Goal: Transaction & Acquisition: Purchase product/service

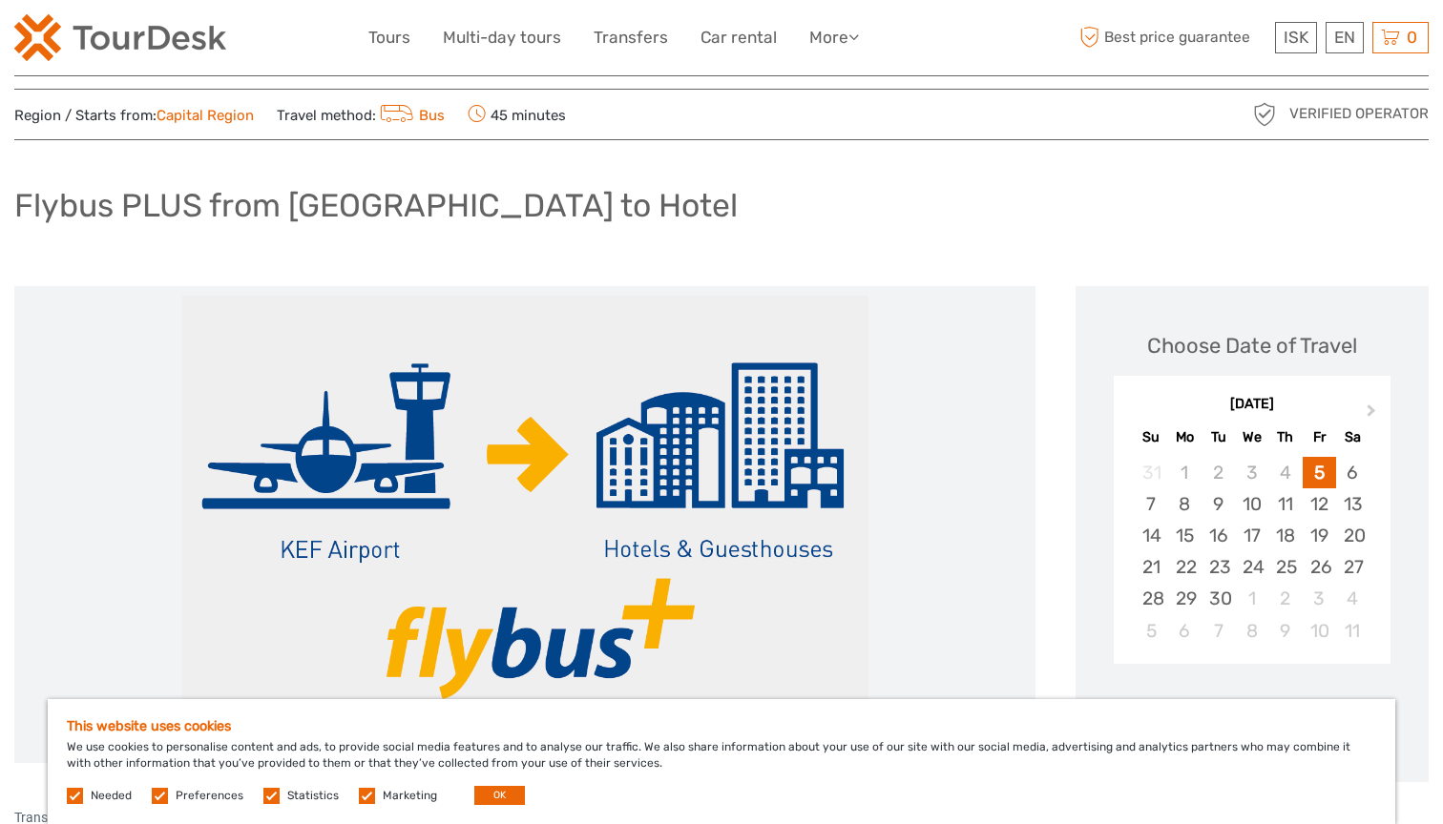
scroll to position [25, 0]
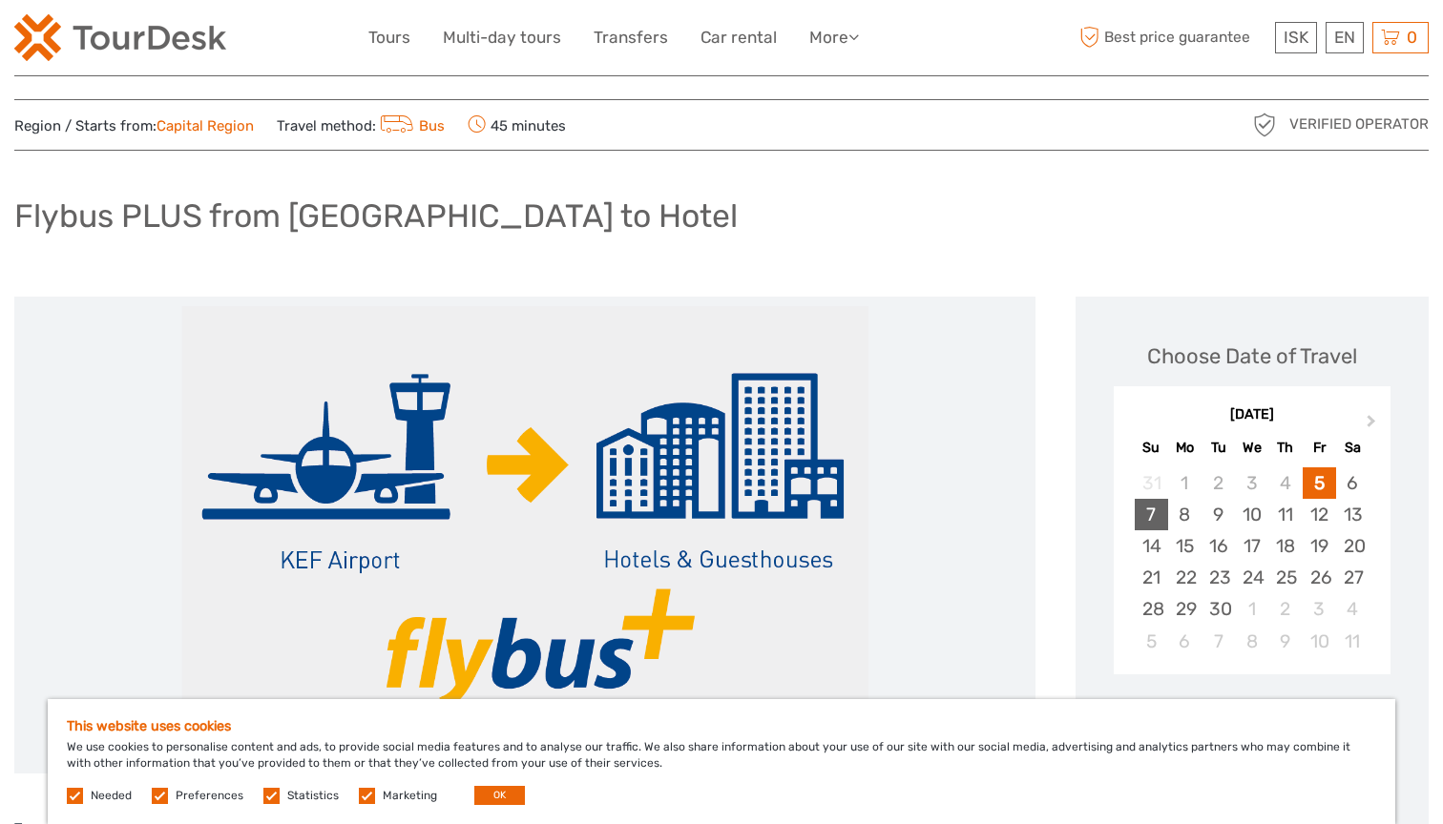
click at [1148, 512] on div "7" at bounding box center [1150, 514] width 33 height 31
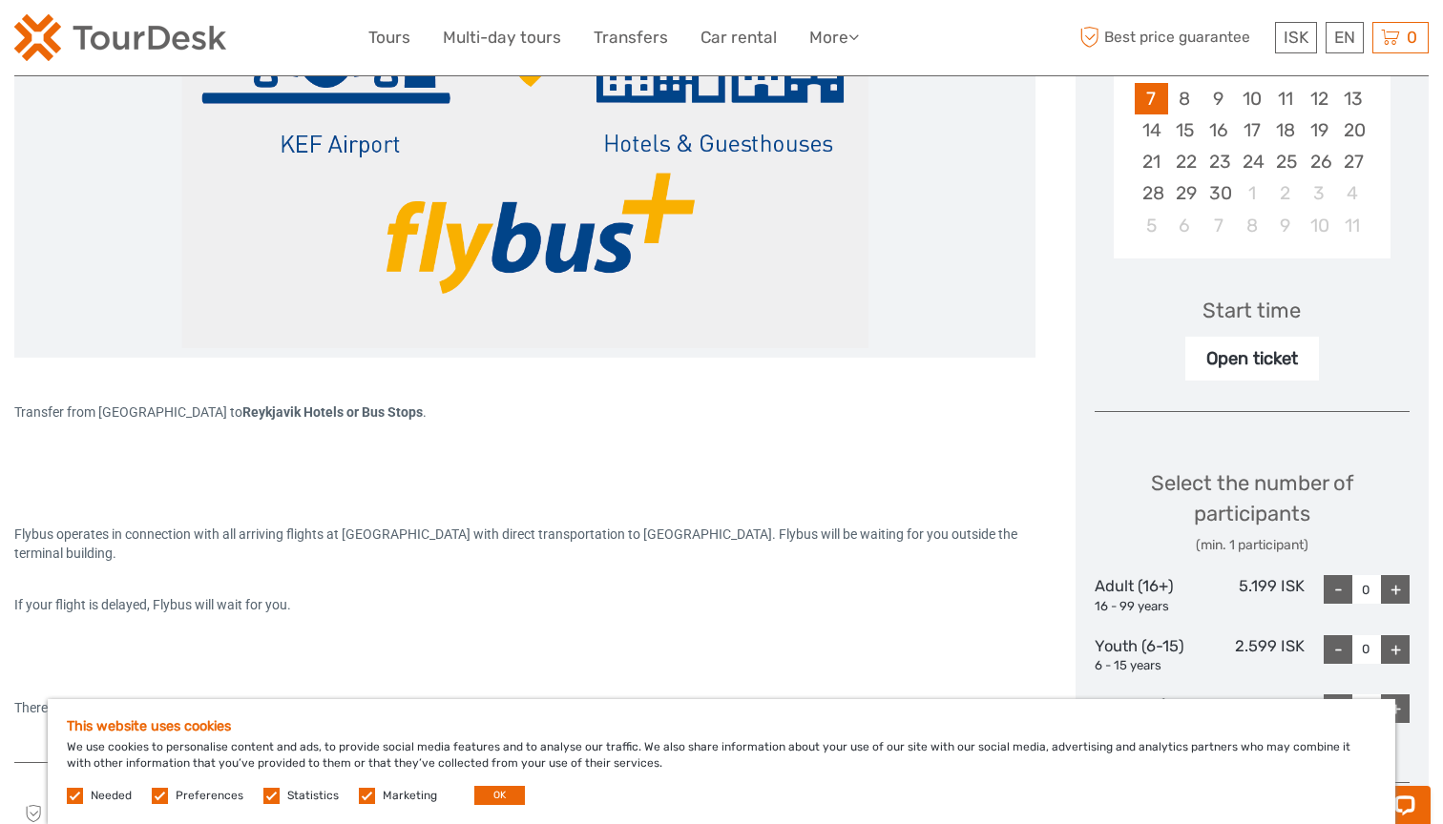
scroll to position [434, 0]
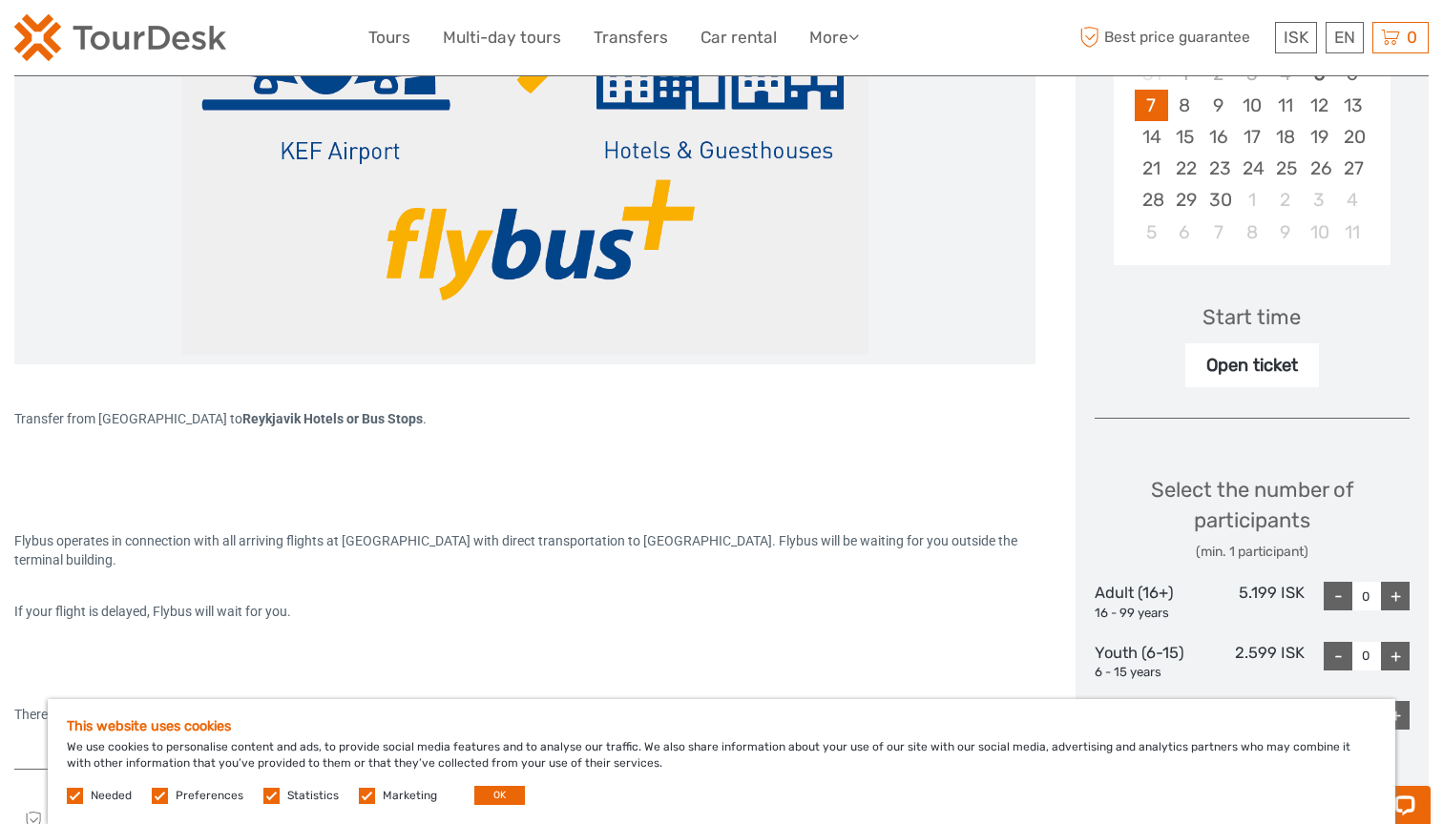
click at [1233, 312] on div "Start time" at bounding box center [1251, 317] width 98 height 30
click at [1223, 312] on div "Start time" at bounding box center [1251, 317] width 98 height 30
click at [1259, 358] on div "Open ticket" at bounding box center [1252, 365] width 134 height 44
click at [1245, 373] on div "Open ticket" at bounding box center [1252, 365] width 134 height 44
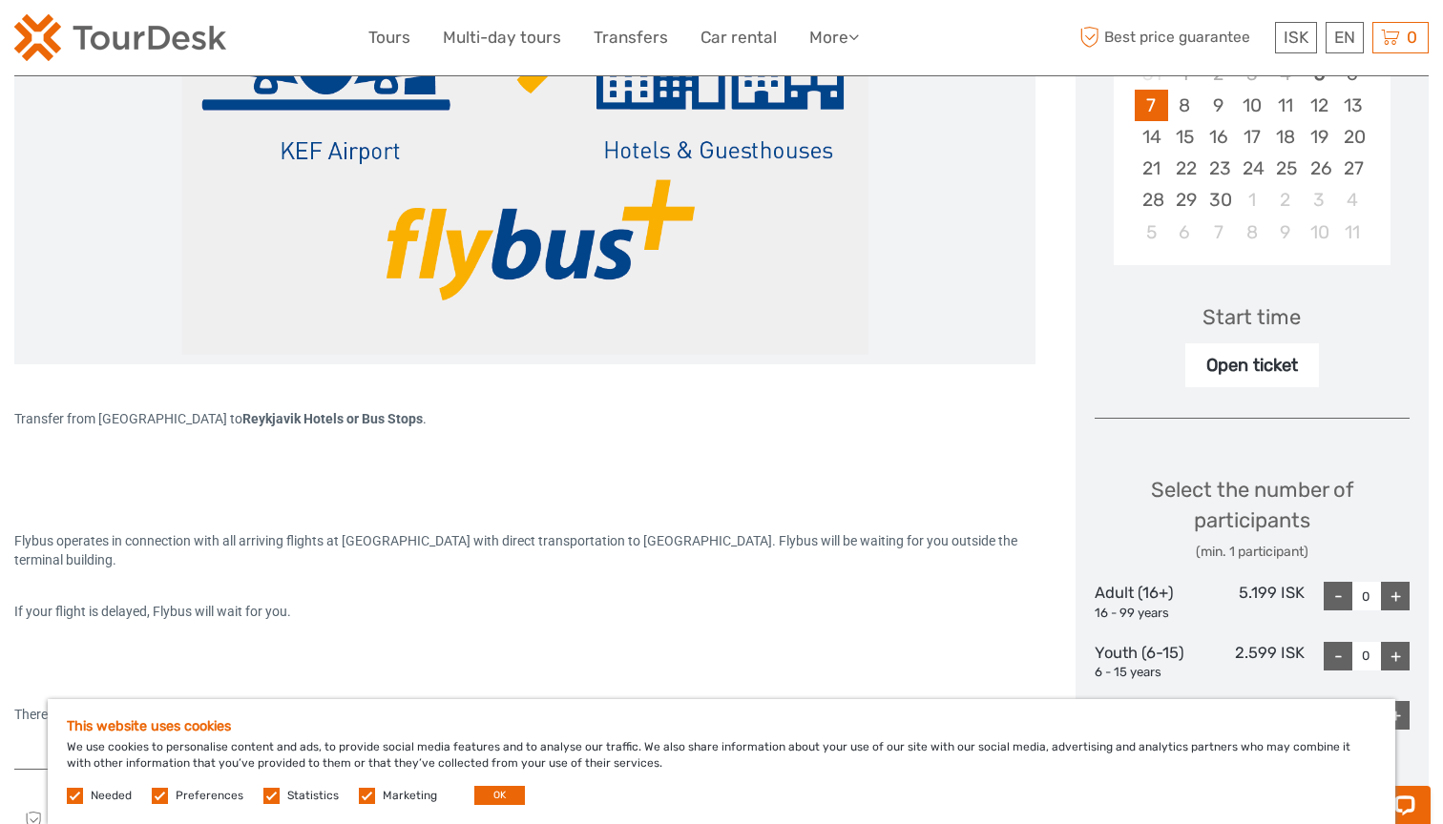
click at [1258, 302] on div "Start time" at bounding box center [1251, 317] width 98 height 30
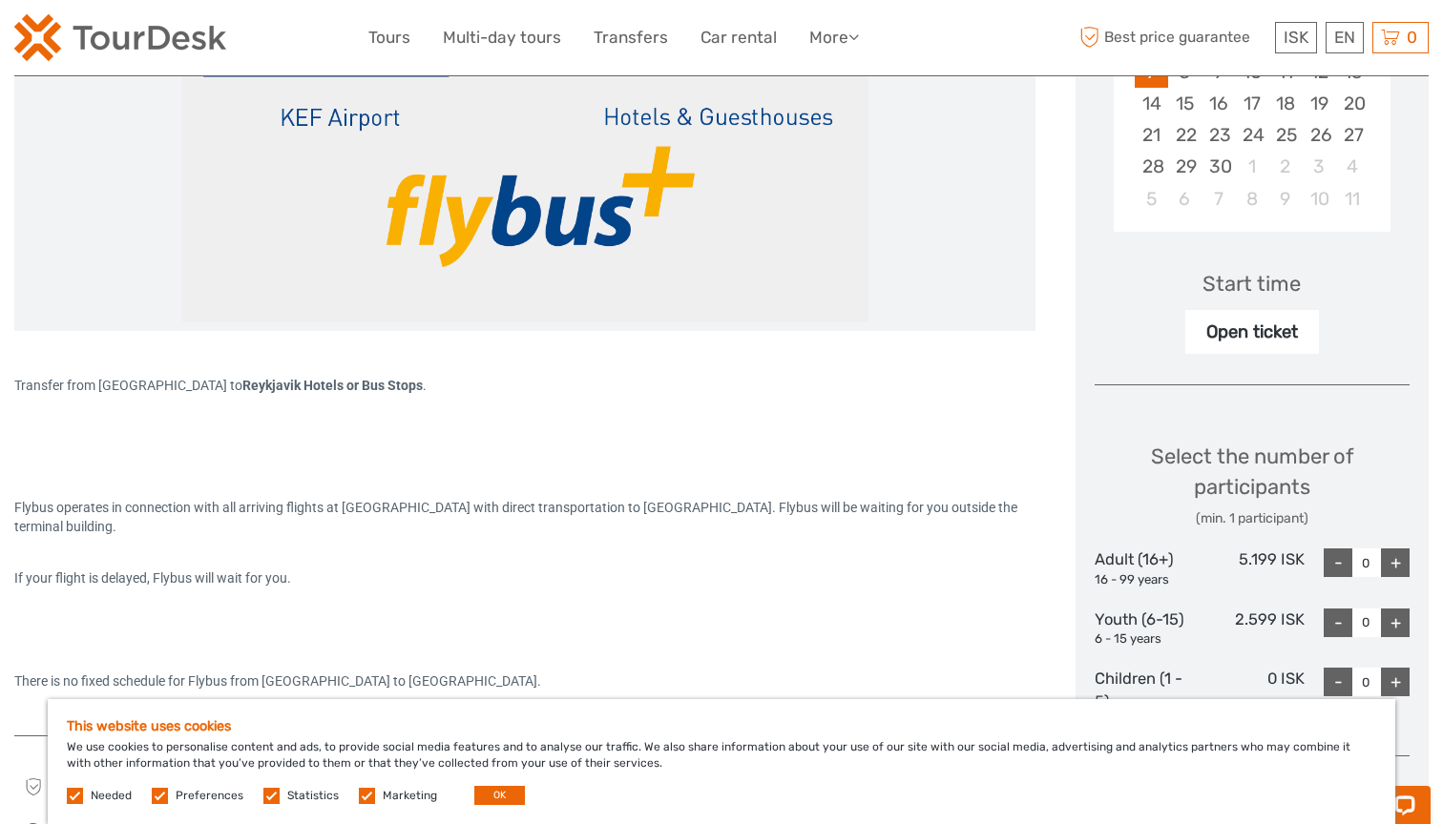
scroll to position [482, 0]
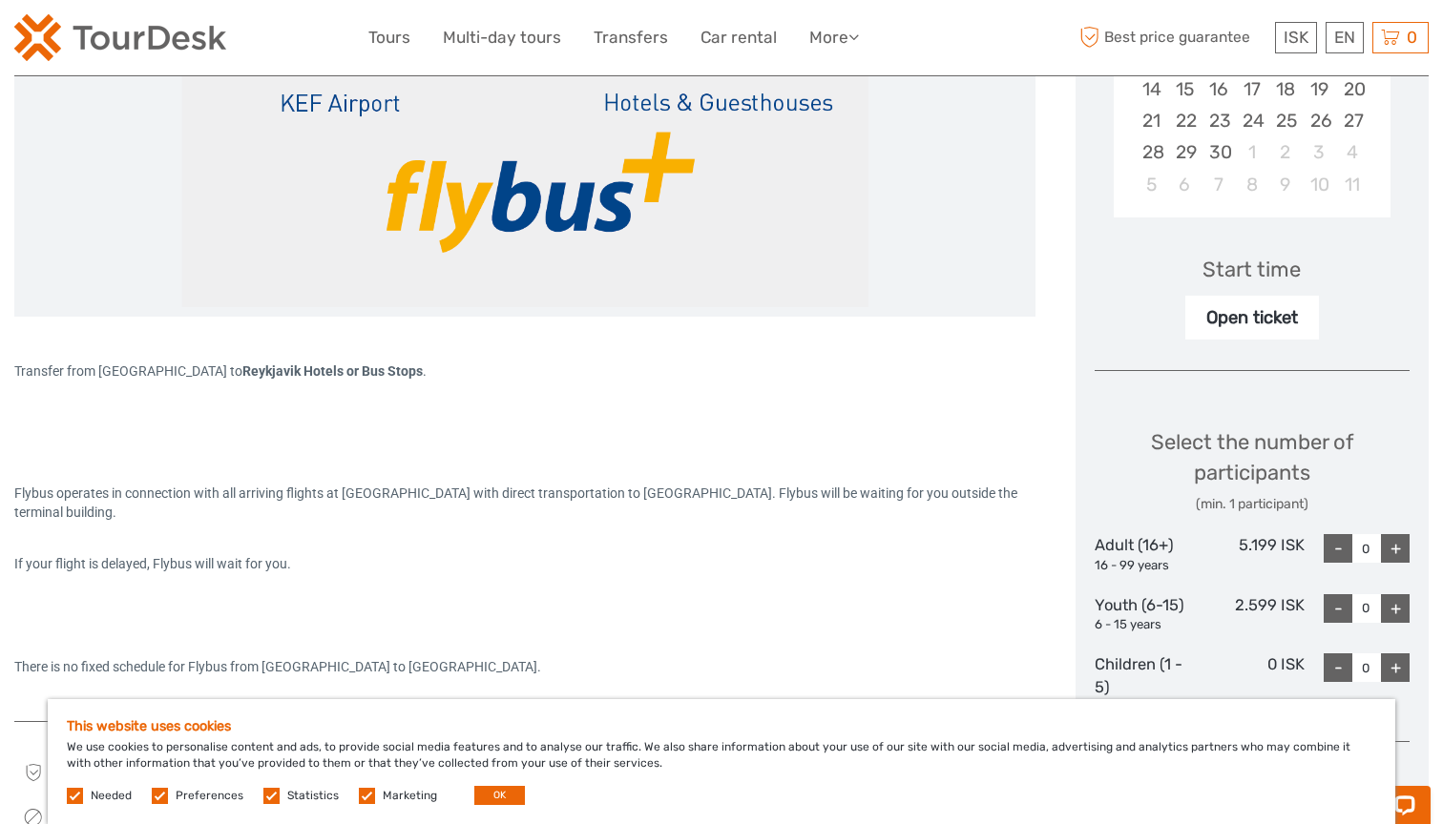
click at [1220, 328] on div "Open ticket" at bounding box center [1252, 318] width 134 height 44
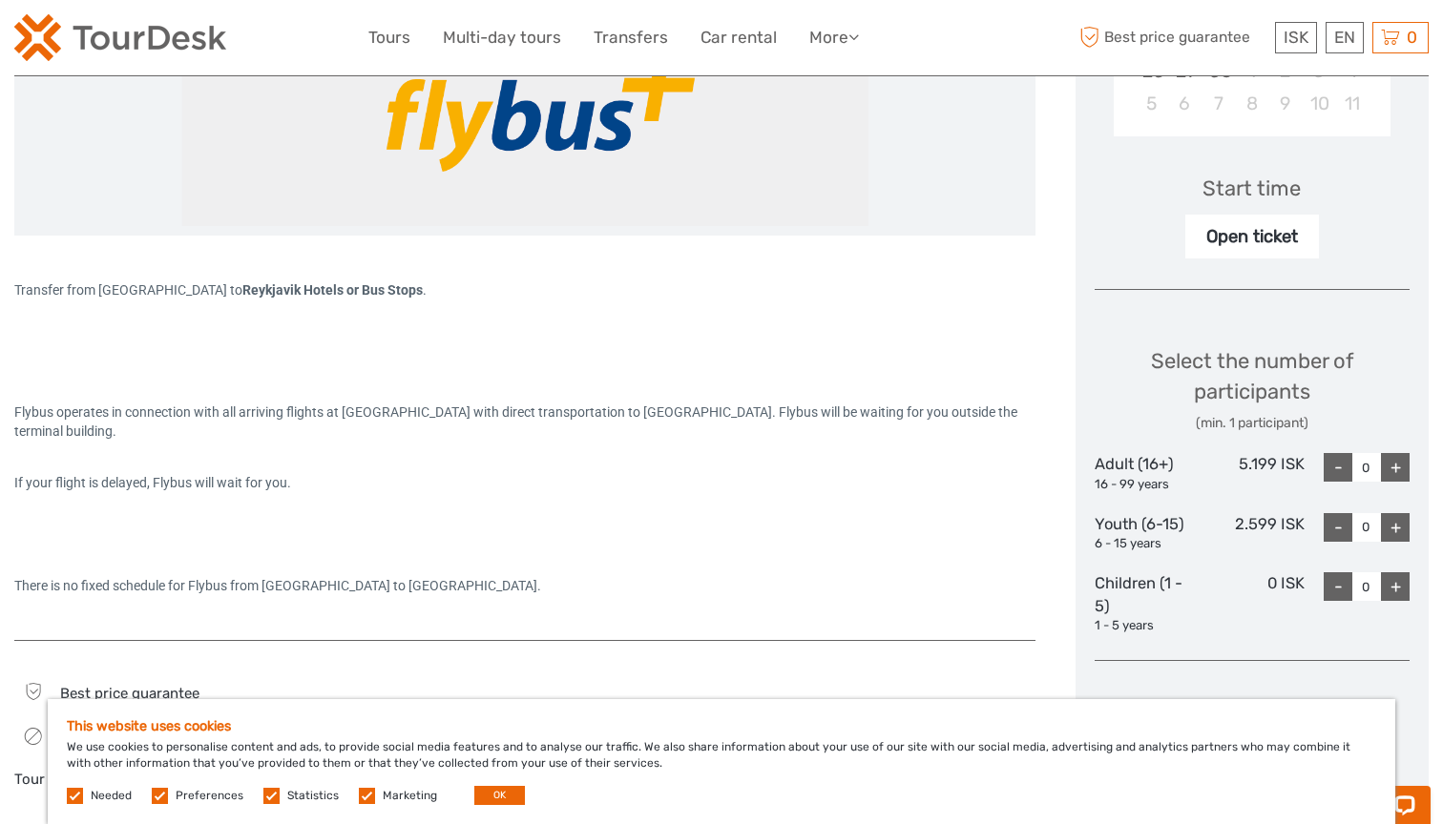
scroll to position [594, 0]
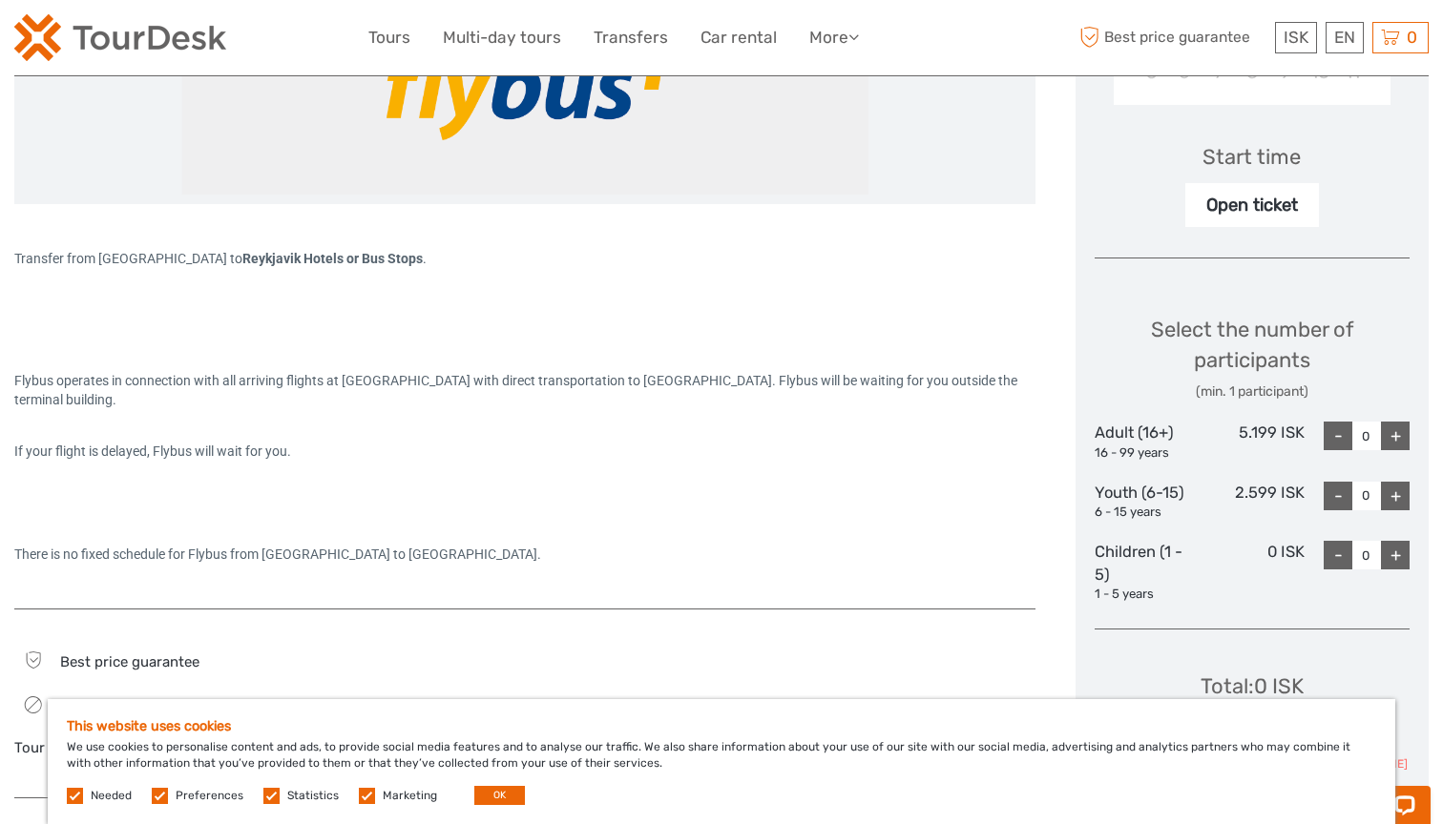
click at [1394, 426] on div "+" at bounding box center [1395, 436] width 29 height 29
type input "1"
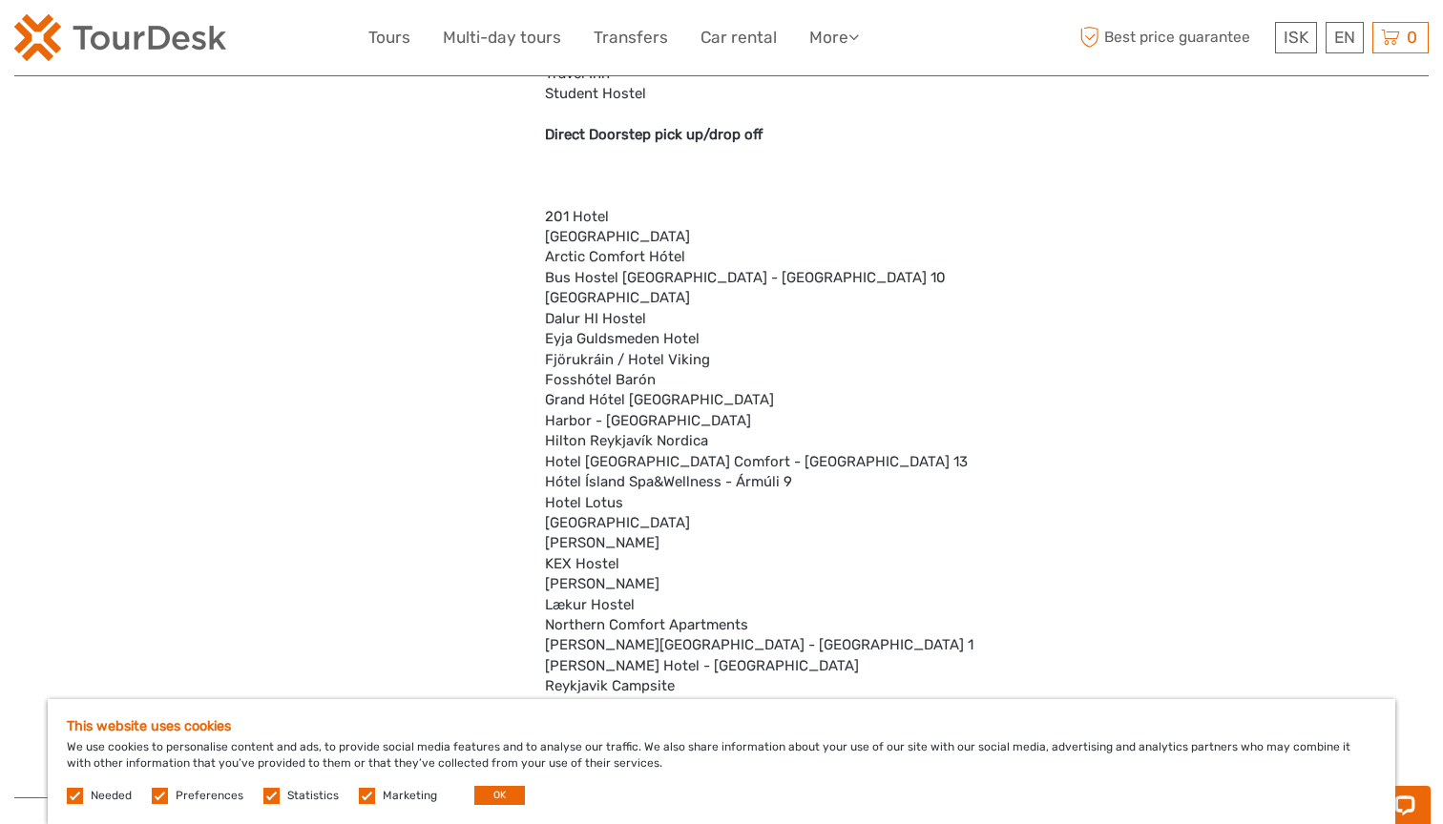
scroll to position [5575, 0]
drag, startPoint x: 685, startPoint y: 583, endPoint x: 610, endPoint y: 583, distance: 75.4
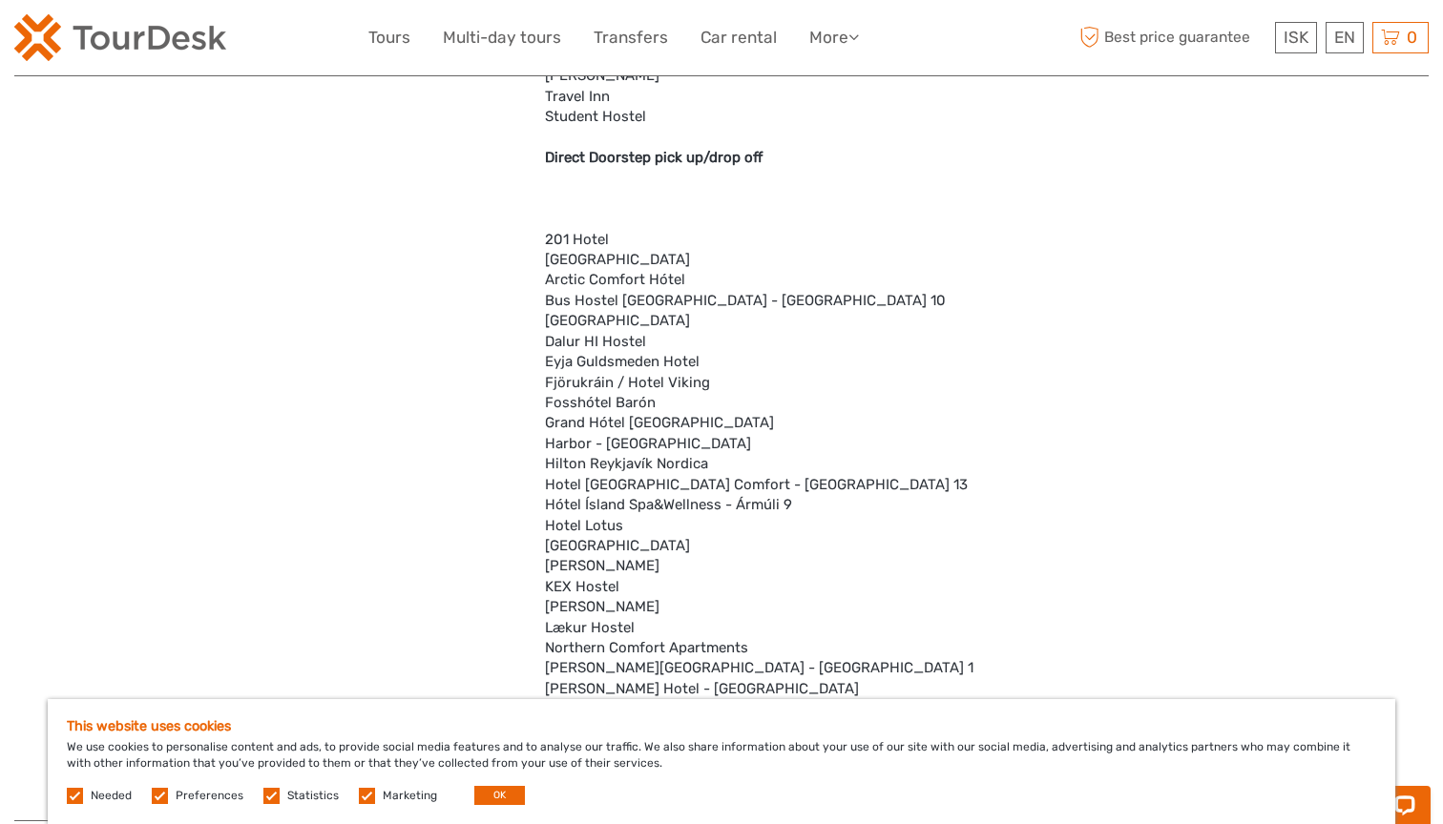
scroll to position [5552, 0]
drag, startPoint x: 619, startPoint y: 249, endPoint x: 577, endPoint y: 249, distance: 42.0
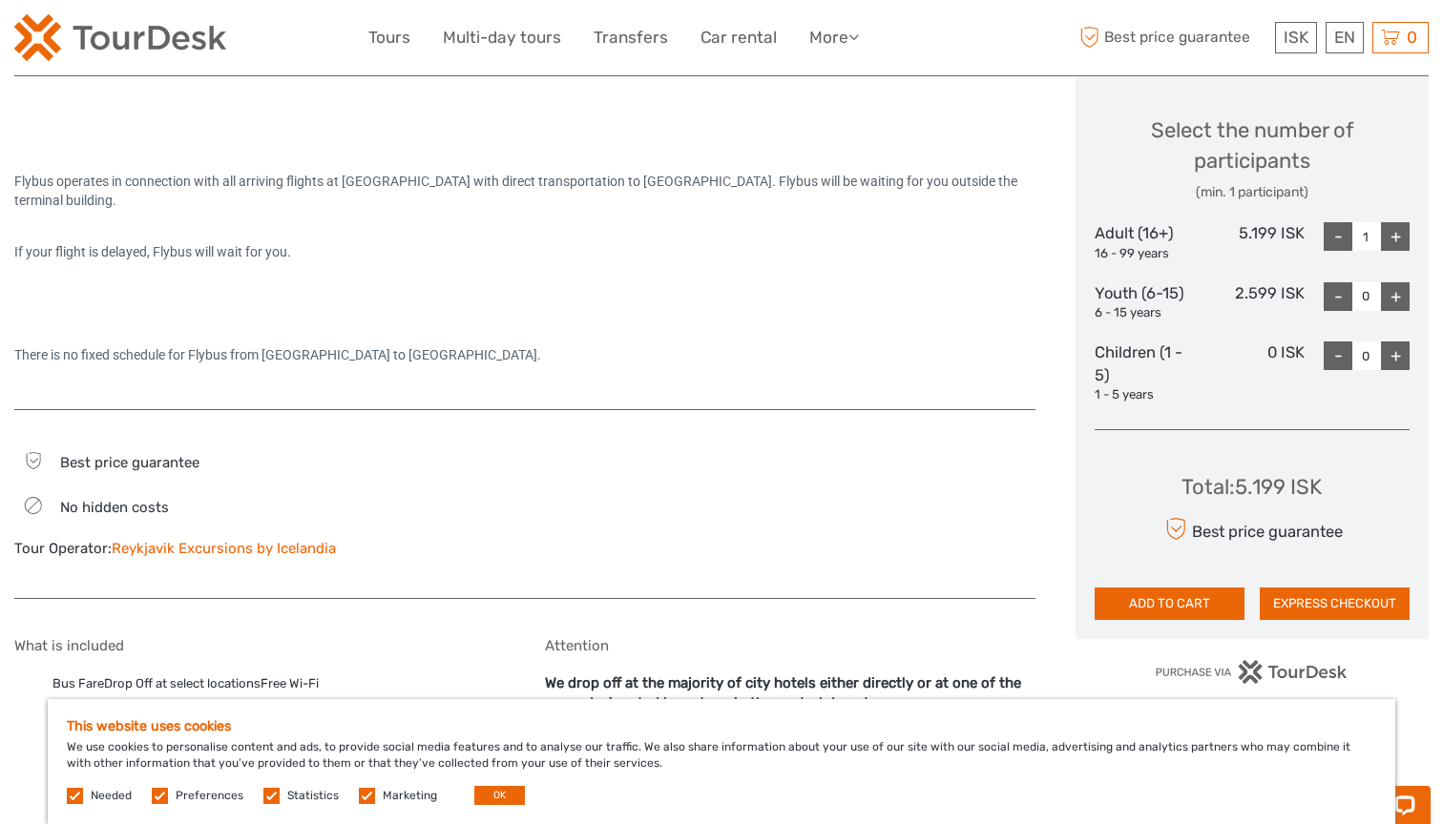
scroll to position [994, 0]
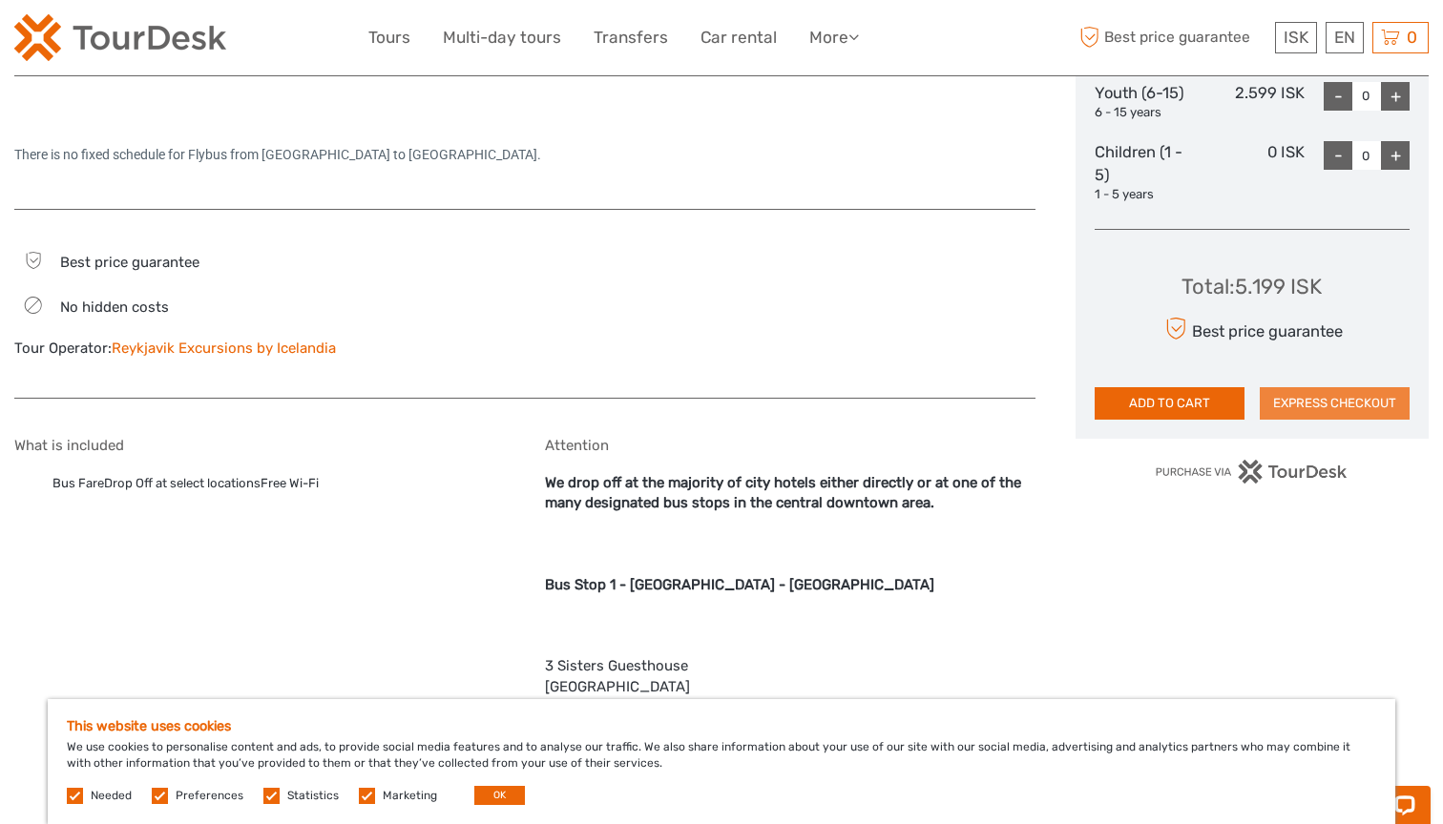
click at [1340, 390] on button "EXPRESS CHECKOUT" at bounding box center [1334, 403] width 150 height 32
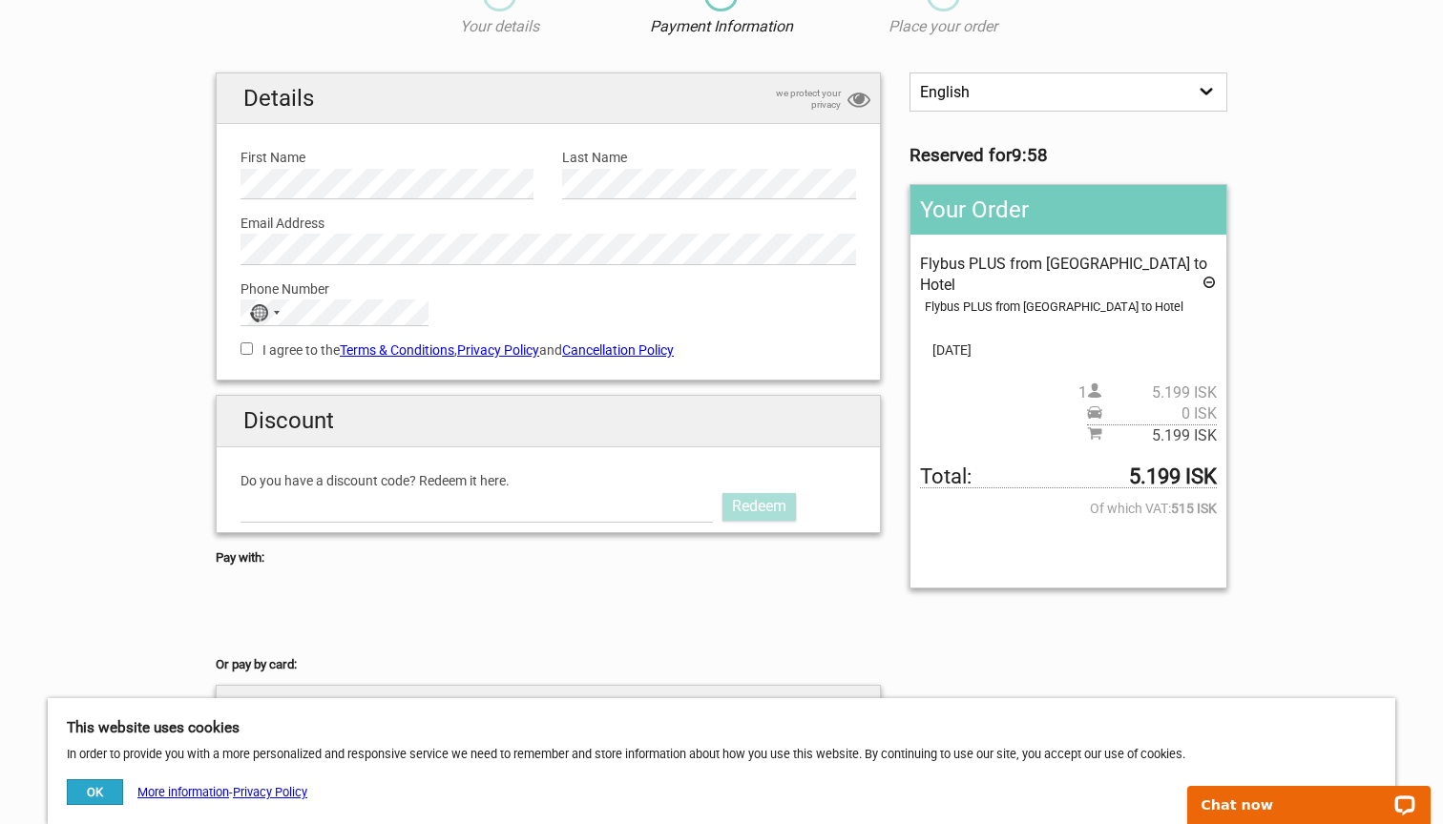
scroll to position [98, 0]
